Goal: Use online tool/utility: Utilize a website feature to perform a specific function

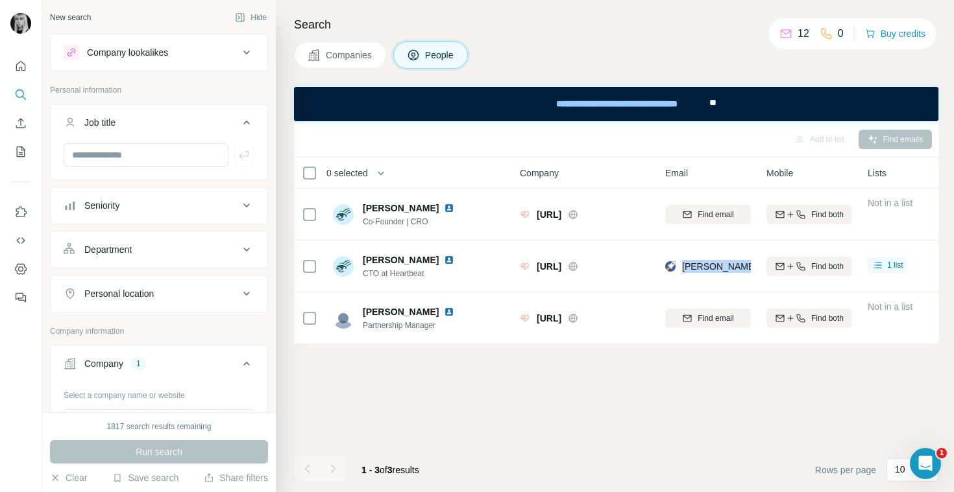
scroll to position [0, 12]
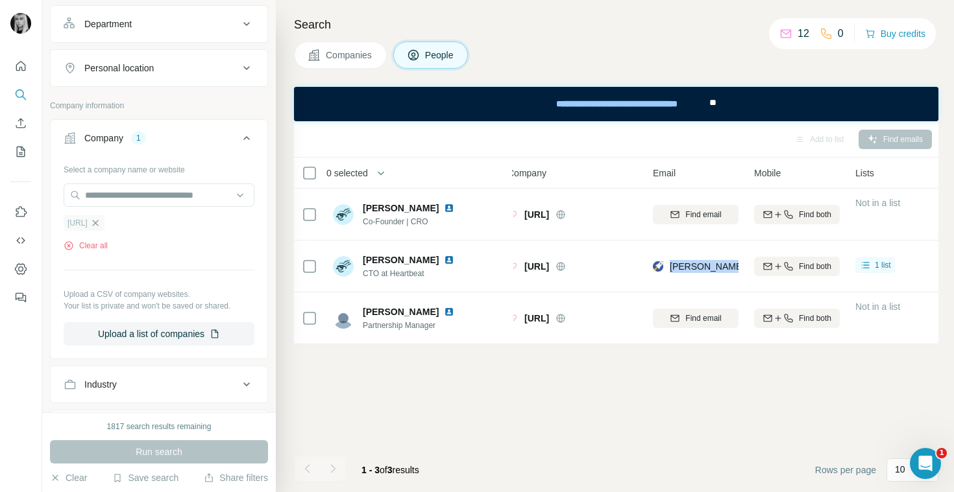
click at [101, 220] on icon "button" at bounding box center [95, 223] width 10 height 10
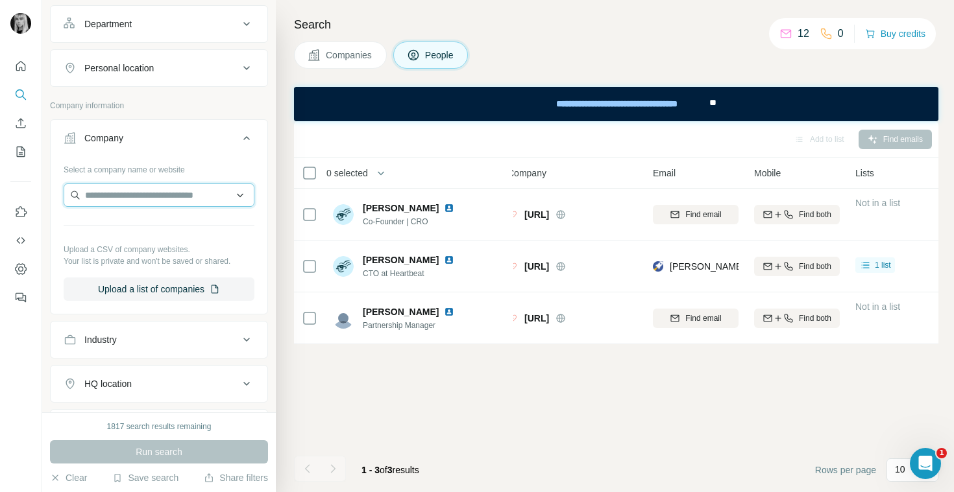
click at [121, 193] on input "text" at bounding box center [159, 195] width 191 height 23
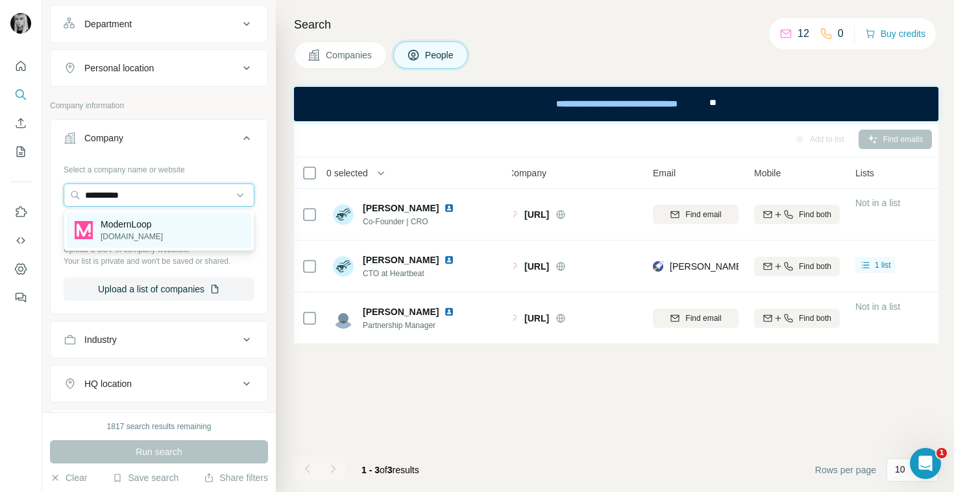
type input "**********"
click at [130, 220] on p "ModernLoop" at bounding box center [132, 224] width 62 height 13
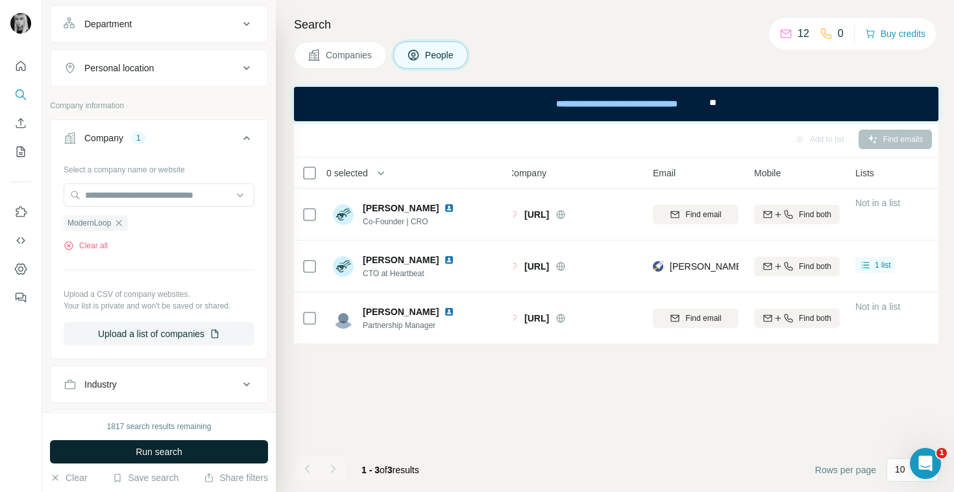
click at [187, 450] on button "Run search" at bounding box center [159, 452] width 218 height 23
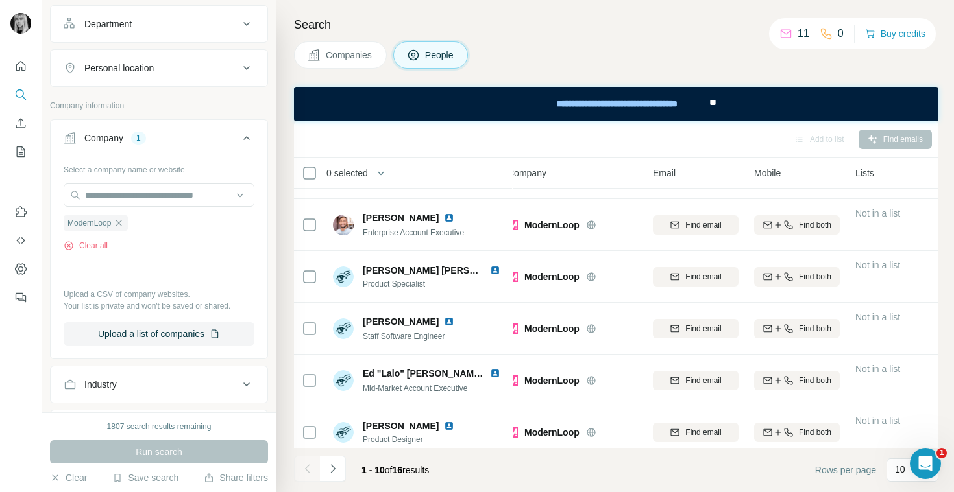
scroll to position [260, 12]
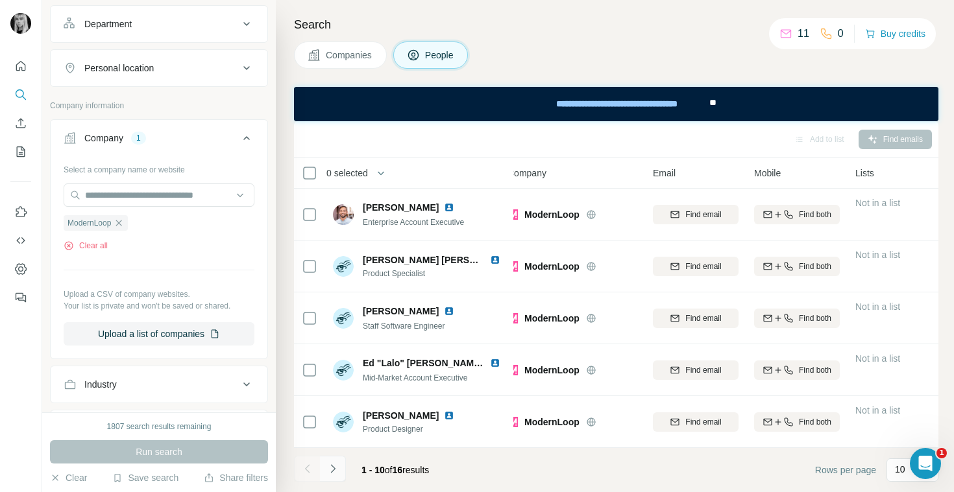
click at [337, 463] on icon "Navigate to next page" at bounding box center [332, 469] width 13 height 13
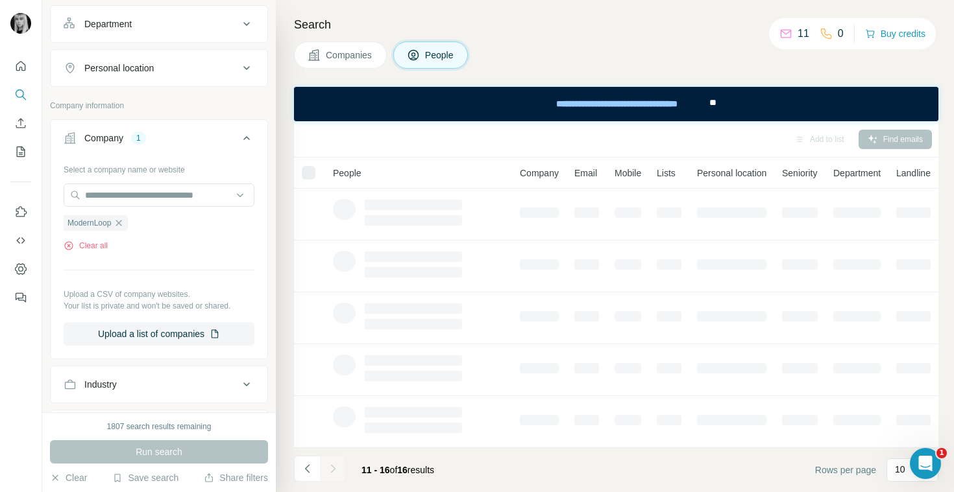
scroll to position [52, 12]
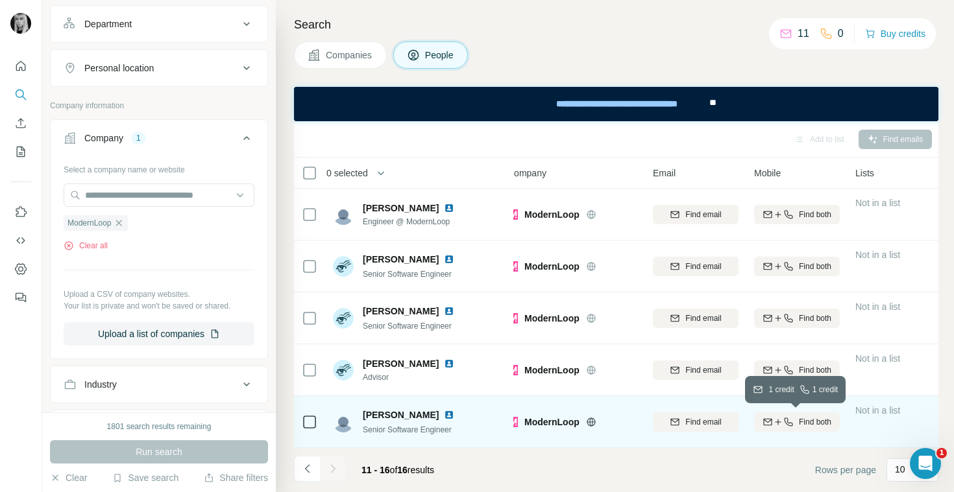
click at [804, 422] on span "Find both" at bounding box center [815, 423] width 32 height 12
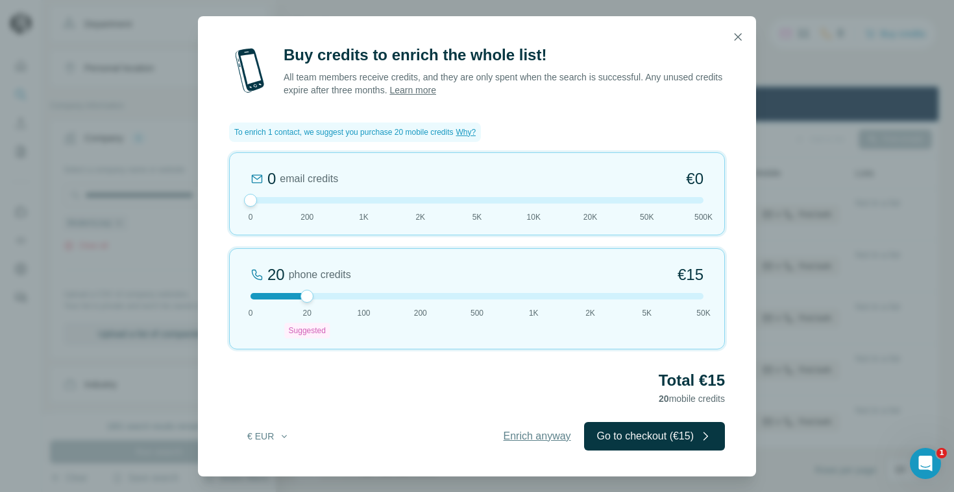
click at [536, 439] on span "Enrich anyway" at bounding box center [536, 437] width 67 height 16
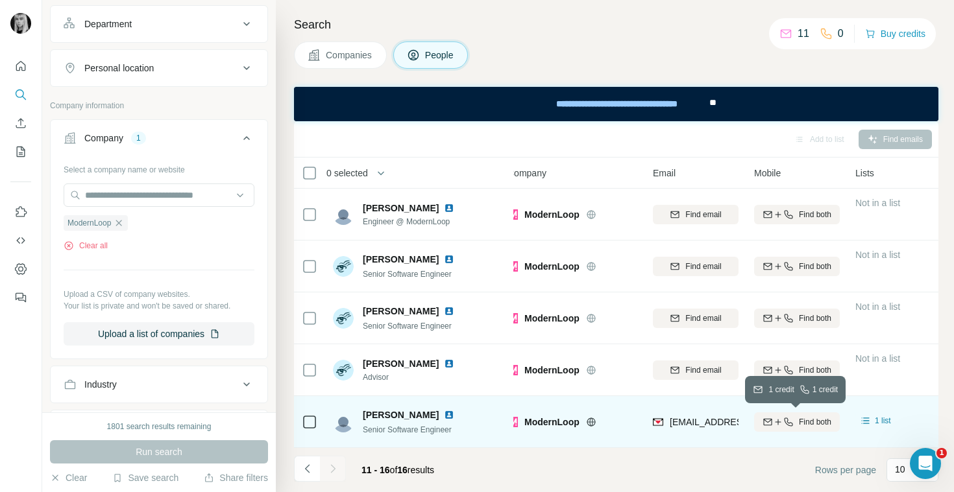
click at [814, 424] on span "Find both" at bounding box center [815, 423] width 32 height 12
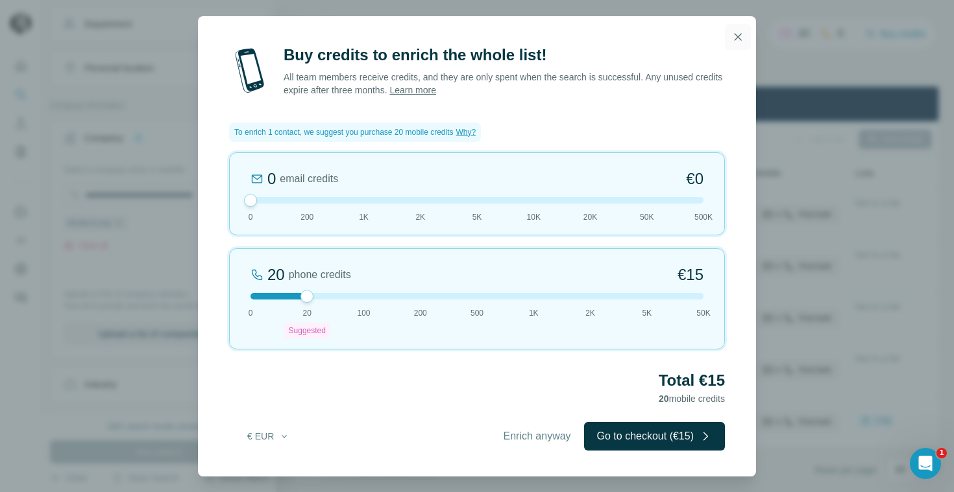
click at [733, 47] on button "button" at bounding box center [738, 37] width 26 height 26
